Goal: Transaction & Acquisition: Book appointment/travel/reservation

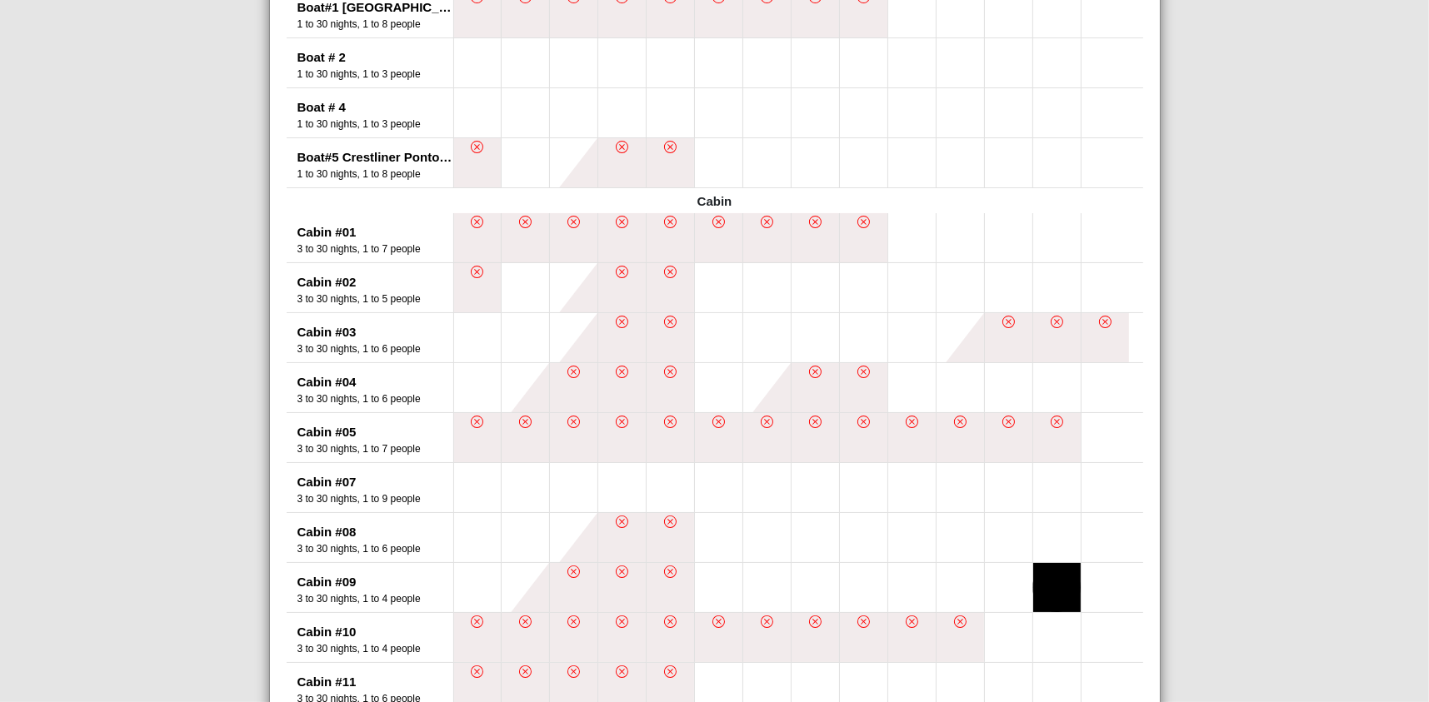
scroll to position [694, 0]
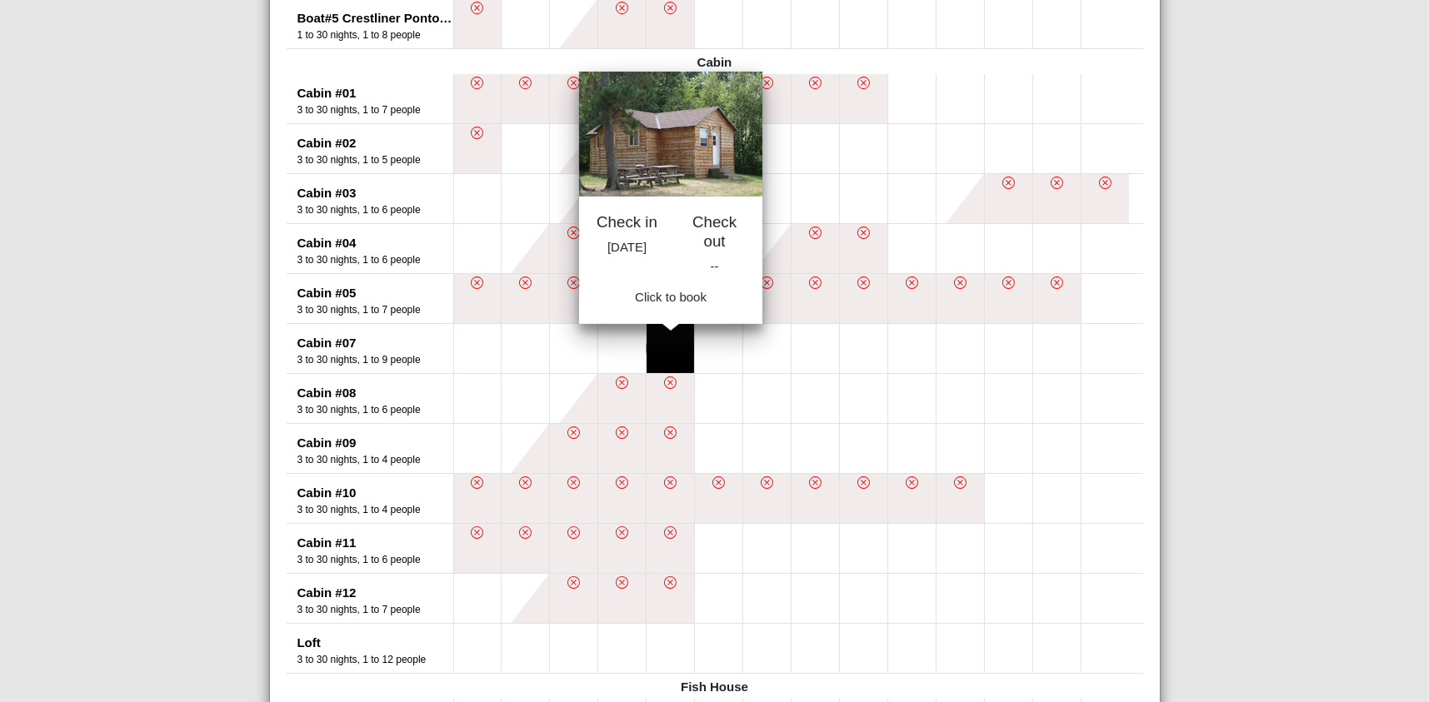
click at [660, 349] on button at bounding box center [669, 348] width 47 height 49
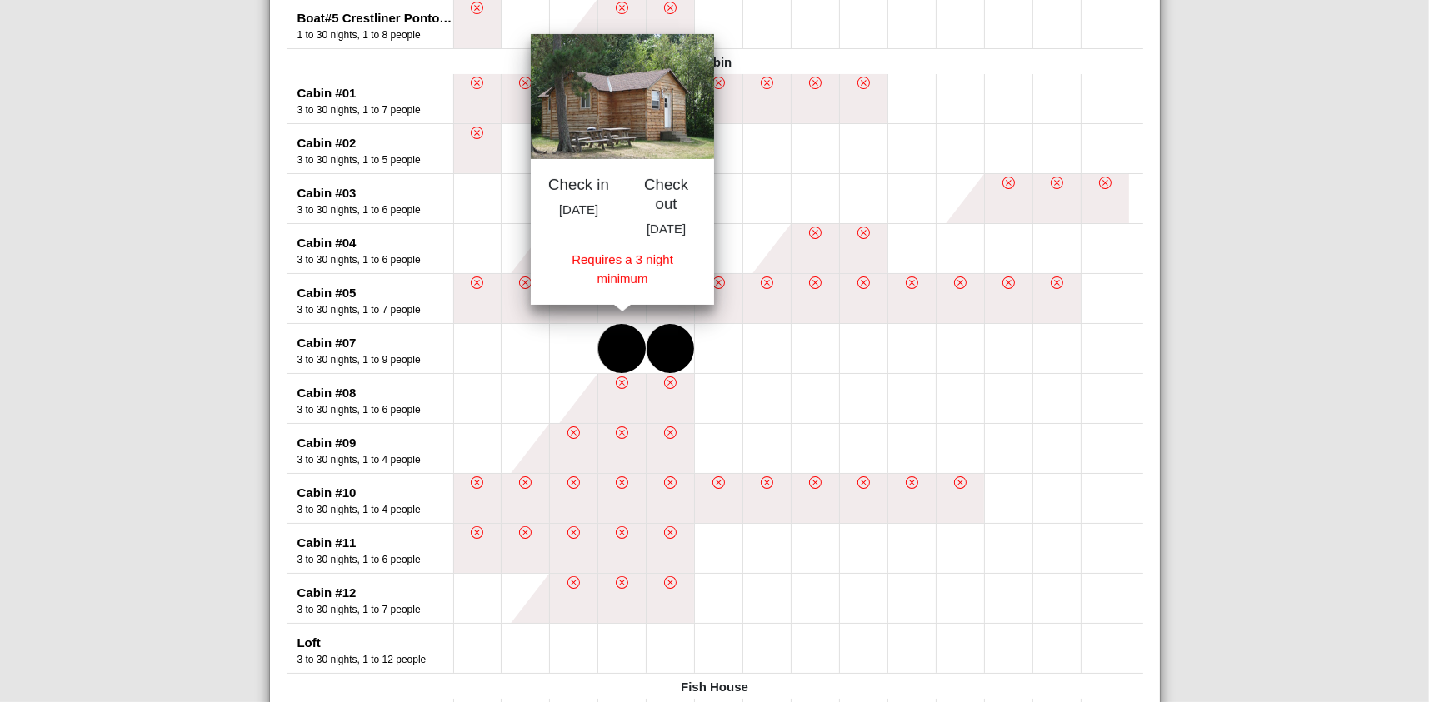
click at [623, 356] on button at bounding box center [621, 348] width 47 height 49
click at [712, 355] on button at bounding box center [718, 348] width 47 height 49
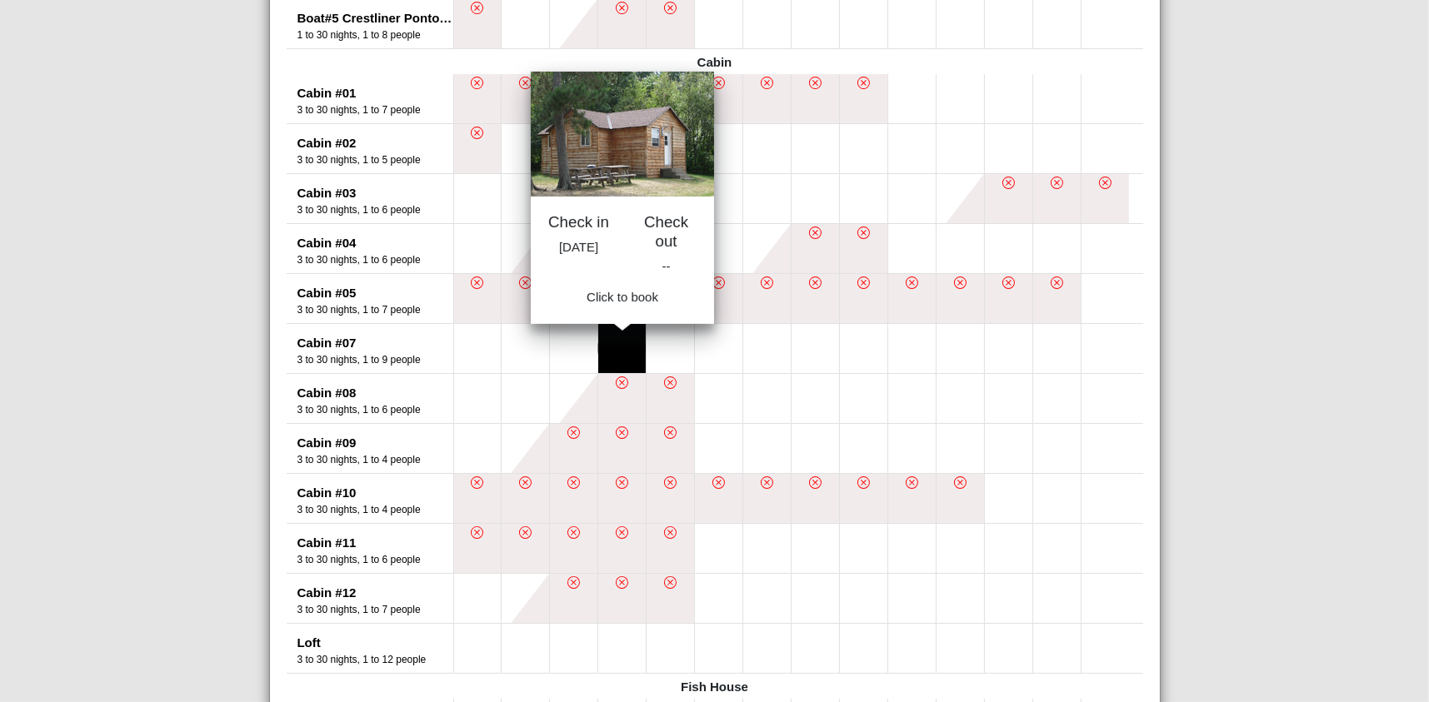
click at [626, 349] on button at bounding box center [621, 348] width 47 height 49
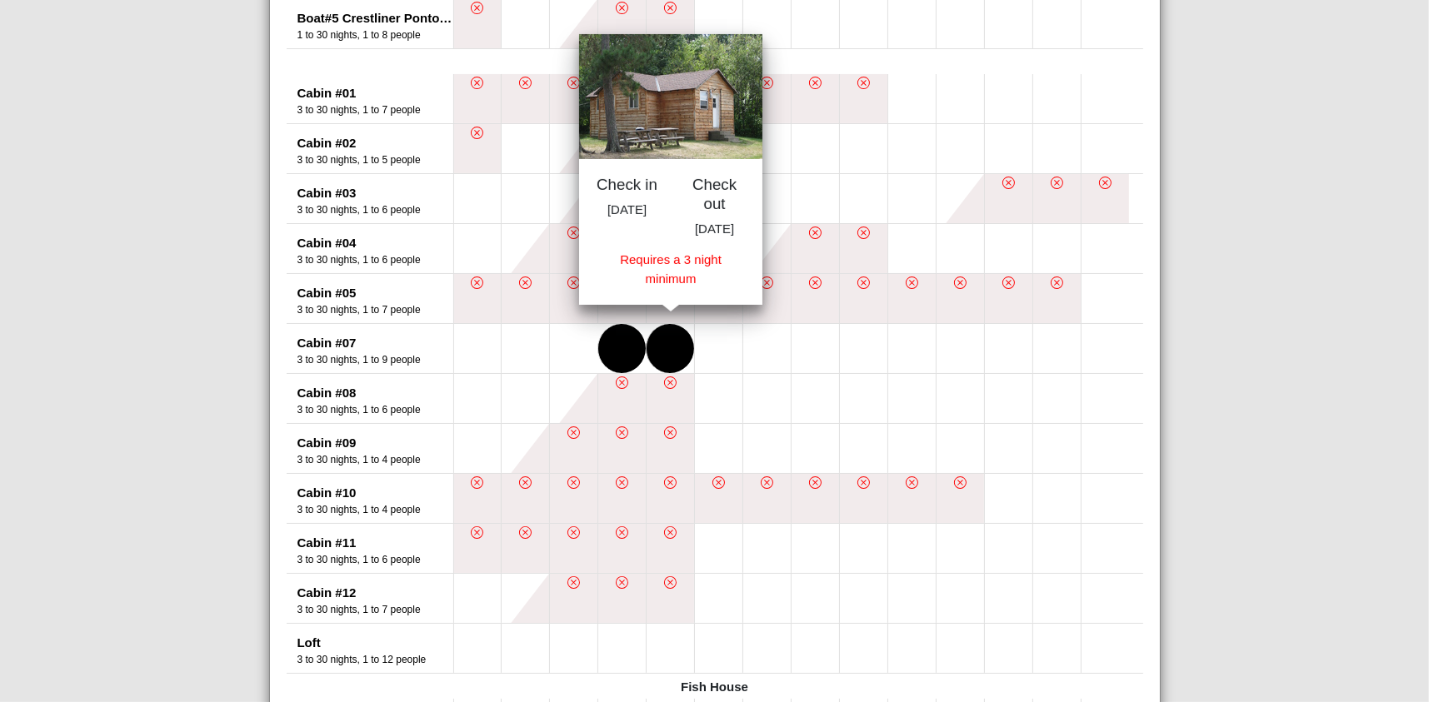
click at [666, 352] on button at bounding box center [669, 348] width 47 height 49
click at [706, 350] on button at bounding box center [718, 348] width 47 height 49
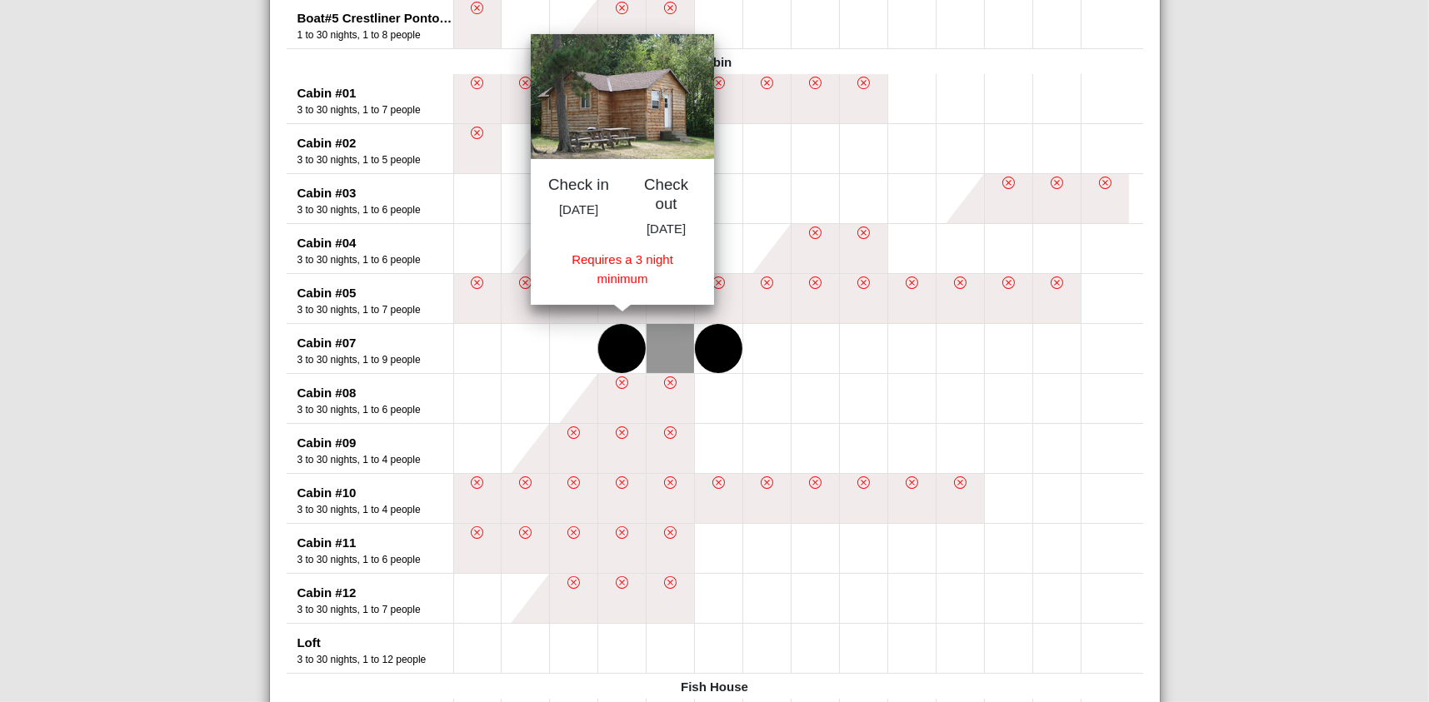
click at [625, 340] on button at bounding box center [621, 348] width 47 height 49
click at [666, 350] on button at bounding box center [669, 348] width 47 height 49
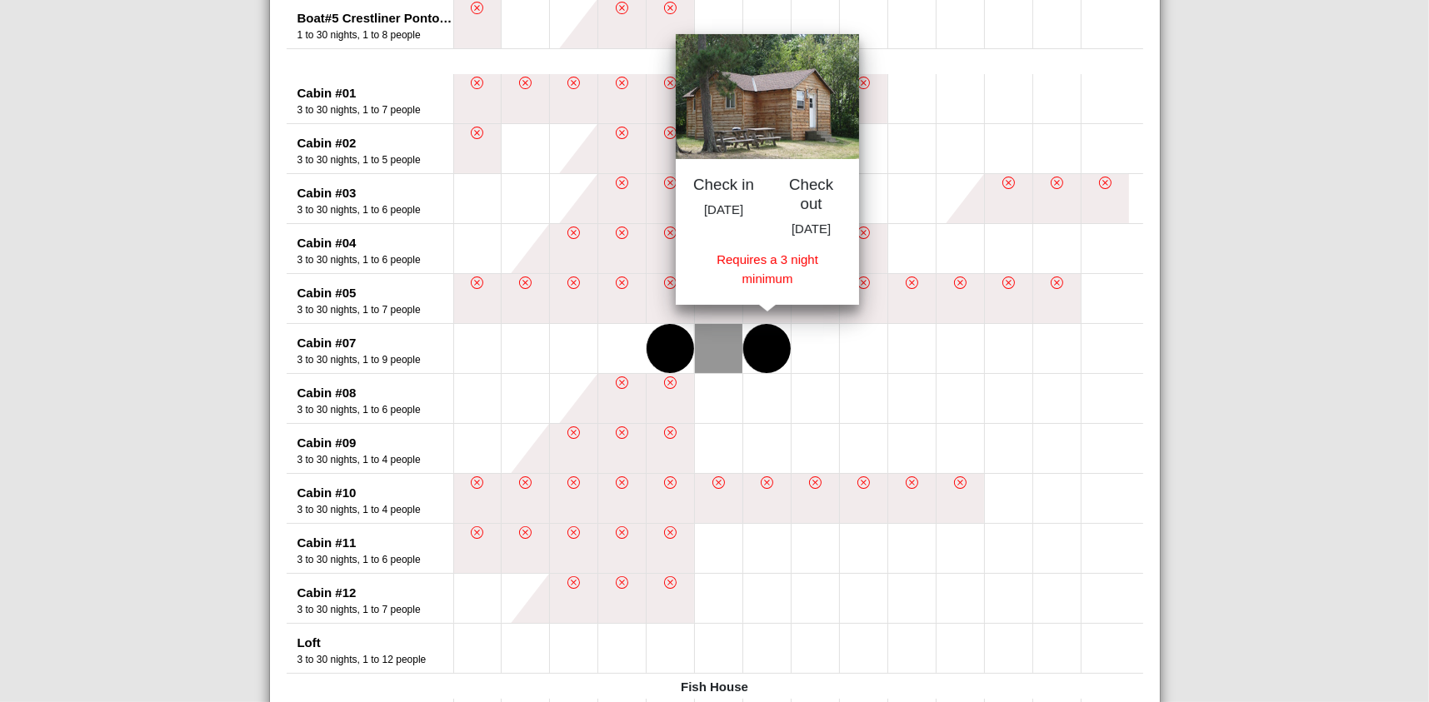
click at [765, 353] on button at bounding box center [766, 348] width 47 height 49
click at [869, 591] on button at bounding box center [863, 598] width 47 height 49
click at [853, 590] on button at bounding box center [863, 598] width 47 height 49
click at [668, 351] on button at bounding box center [669, 348] width 47 height 49
click at [768, 357] on button at bounding box center [766, 348] width 47 height 49
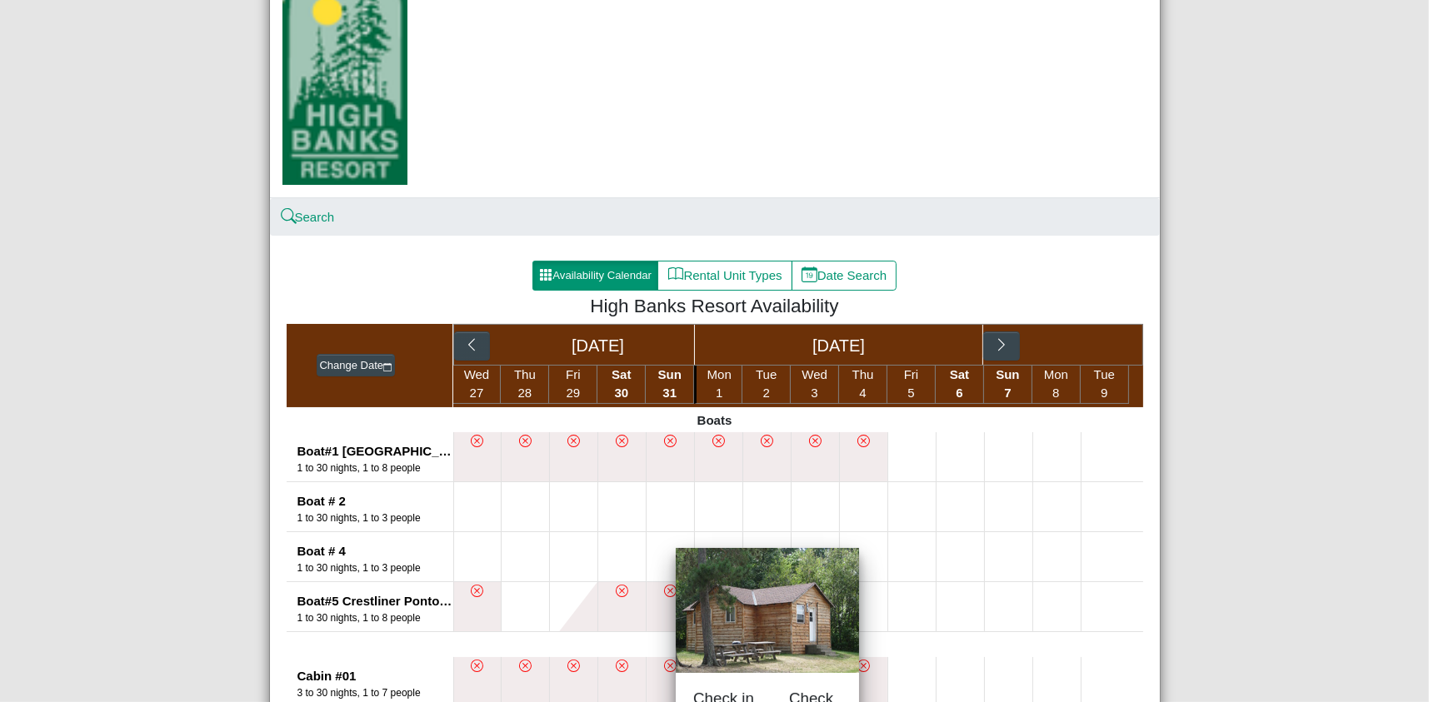
scroll to position [0, 0]
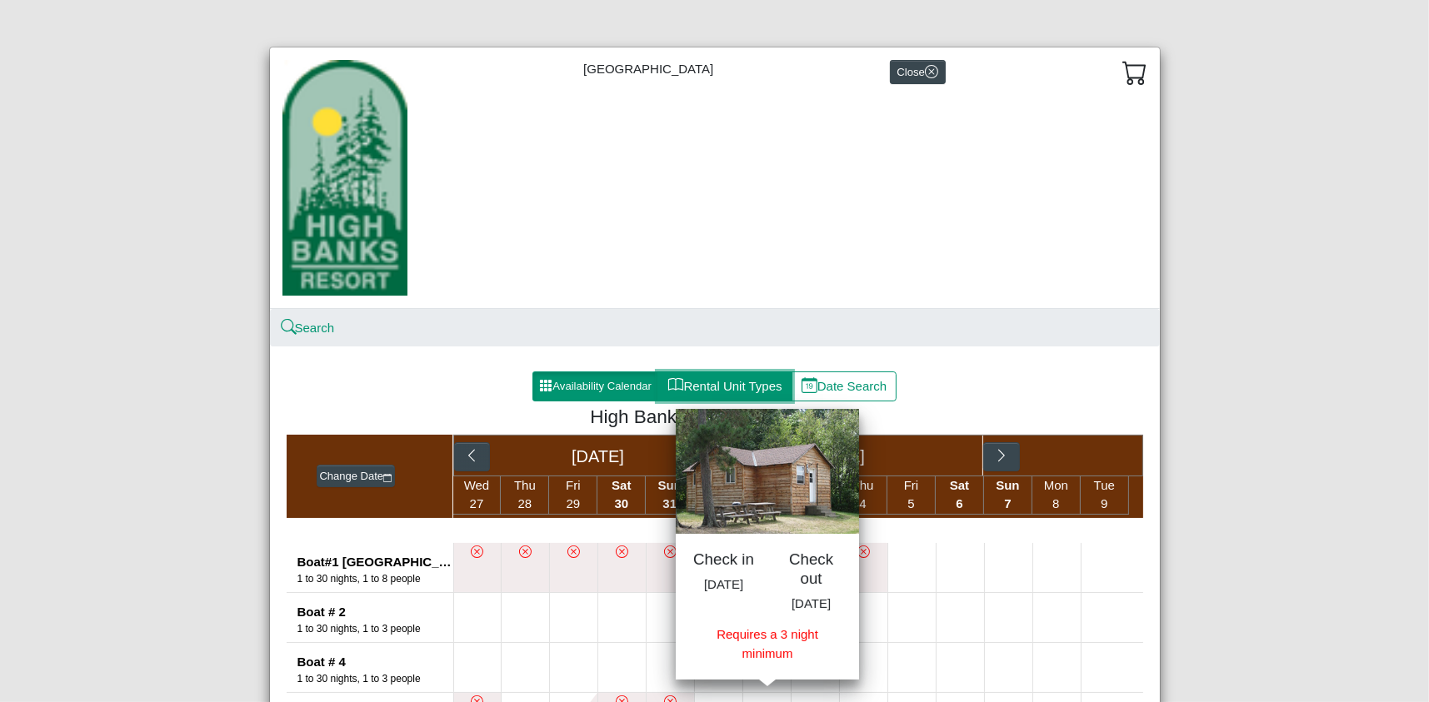
click at [726, 386] on button "Rental Unit Types" at bounding box center [724, 386] width 134 height 30
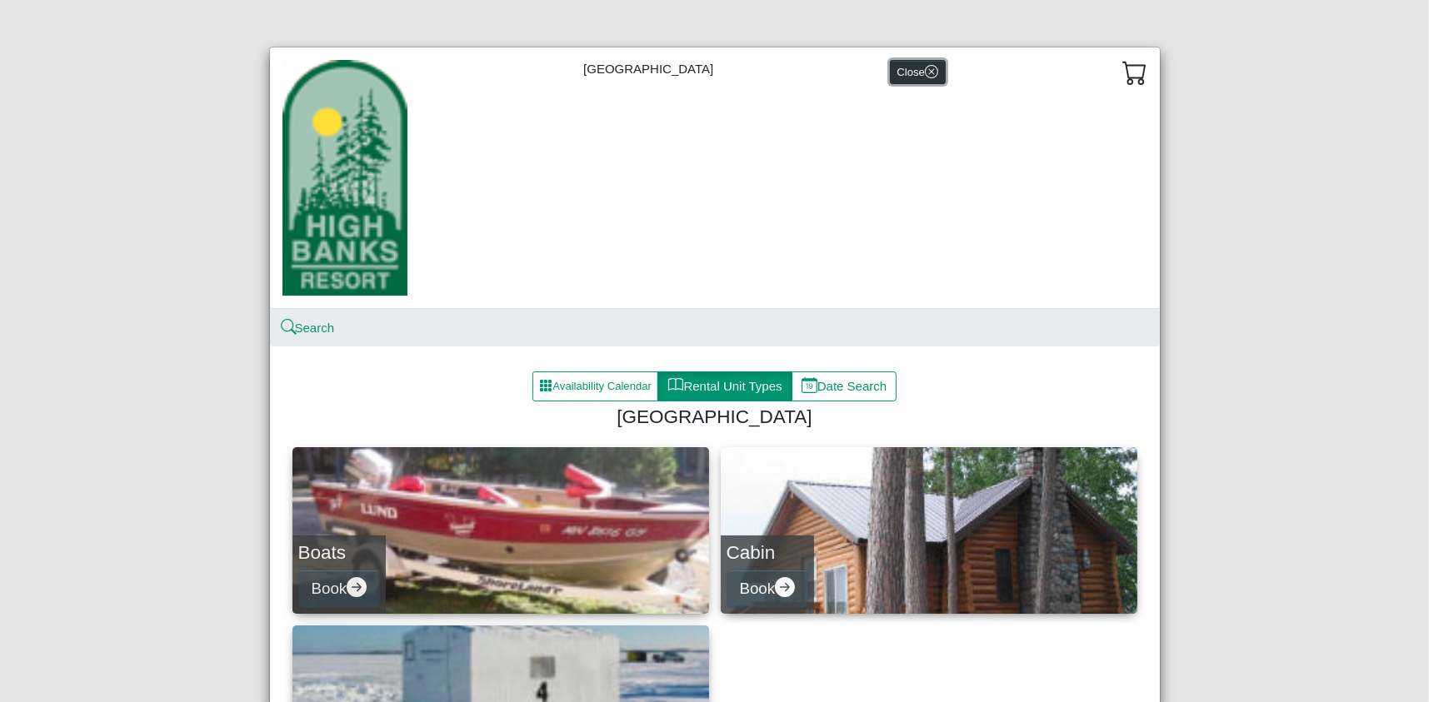
click at [925, 77] on icon "x circle" at bounding box center [931, 71] width 13 height 13
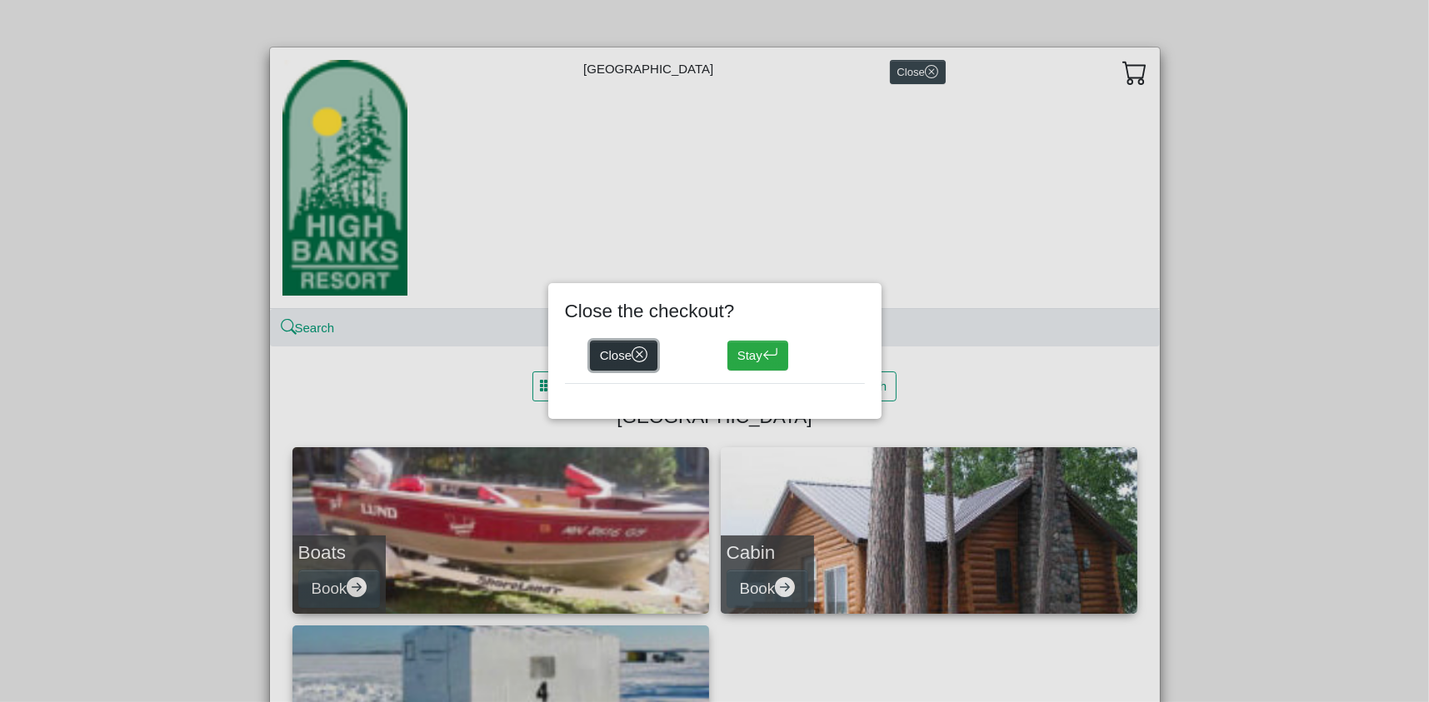
click at [623, 349] on button "Close" at bounding box center [624, 356] width 68 height 30
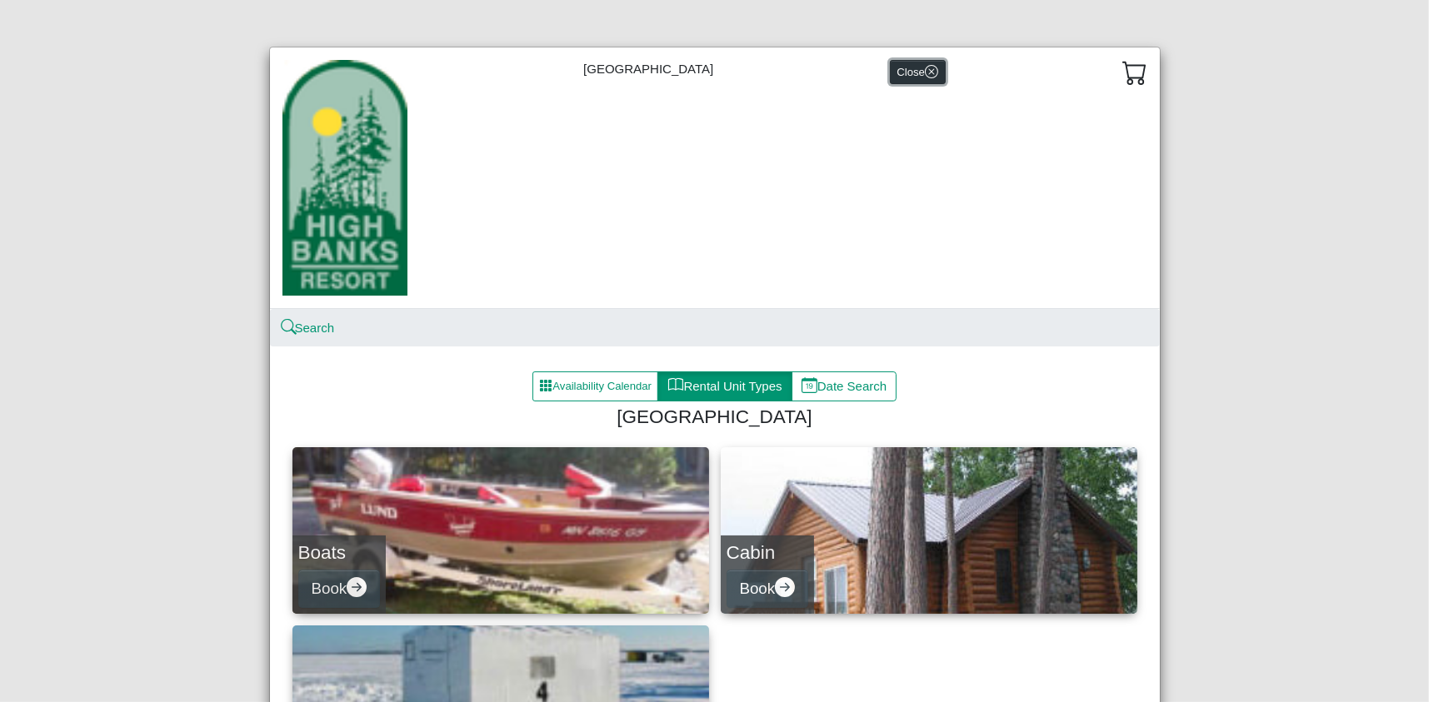
click at [925, 72] on icon "x circle" at bounding box center [931, 71] width 13 height 13
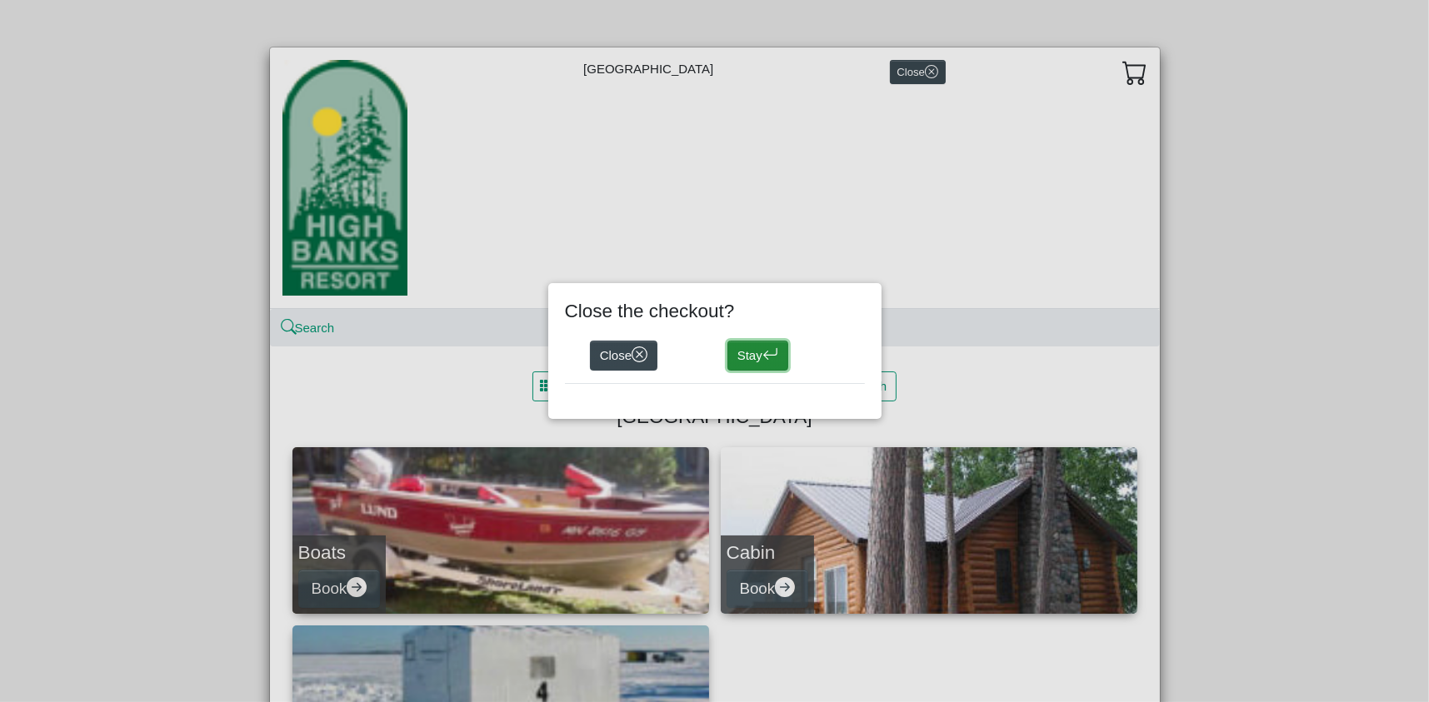
click at [752, 352] on button "Stay" at bounding box center [757, 356] width 61 height 30
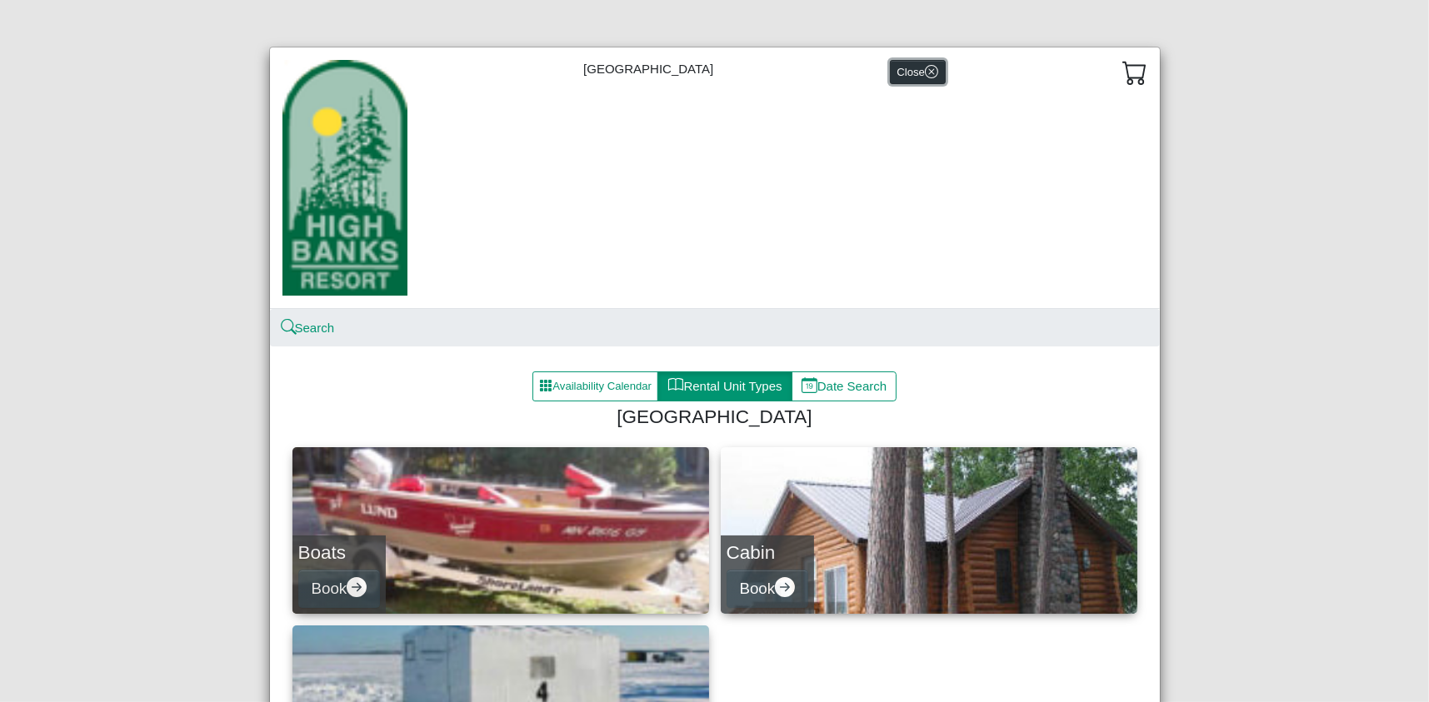
click at [925, 66] on icon "x circle" at bounding box center [931, 71] width 13 height 13
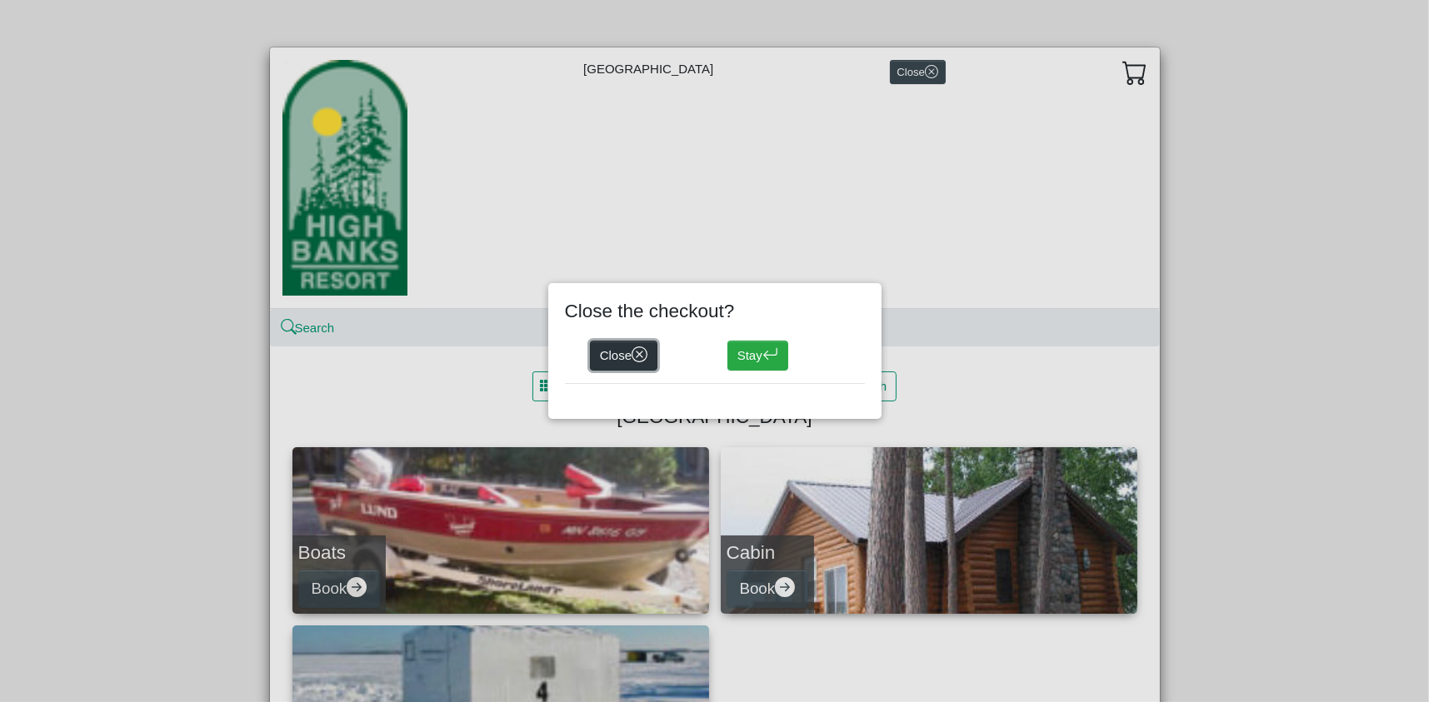
click at [644, 351] on icon "x circle" at bounding box center [639, 355] width 16 height 16
